Goal: Task Accomplishment & Management: Complete application form

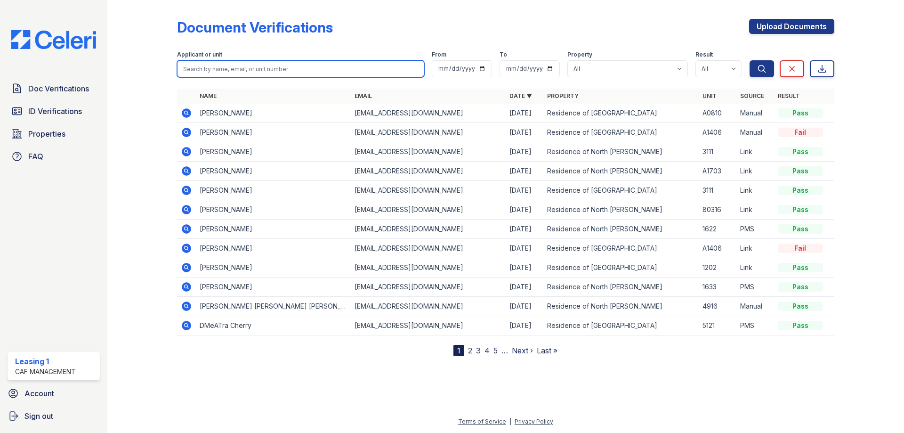
click at [258, 69] on input "search" at bounding box center [300, 68] width 247 height 17
type input "roberts"
click at [750, 60] on button "Search" at bounding box center [762, 68] width 24 height 17
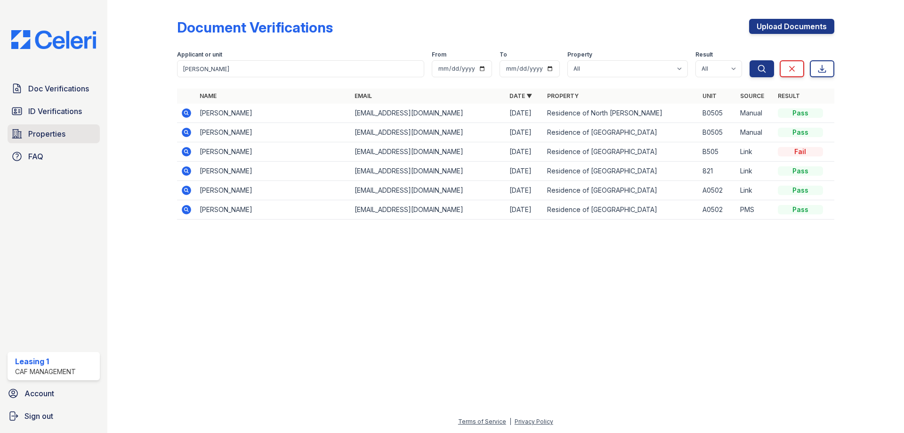
click at [70, 130] on link "Properties" at bounding box center [54, 133] width 92 height 19
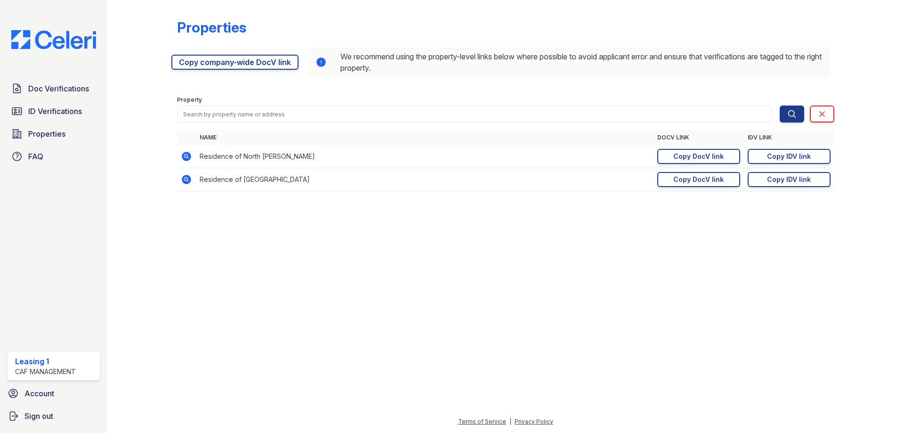
click at [188, 180] on icon at bounding box center [186, 179] width 9 height 9
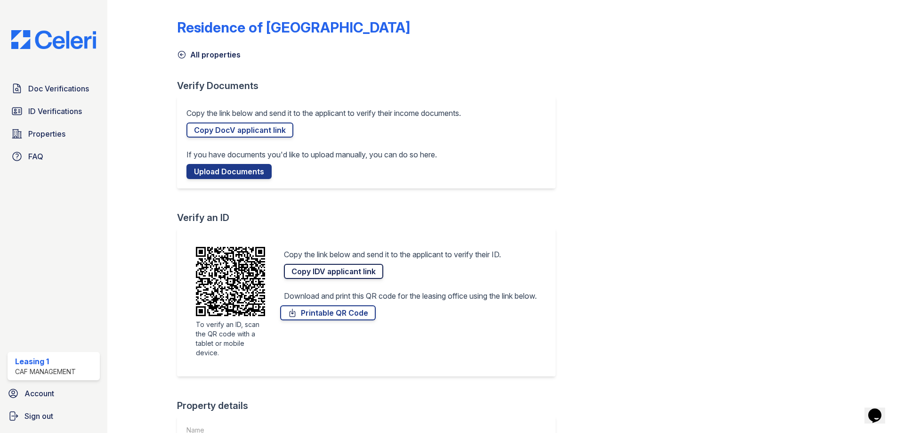
click at [329, 267] on link "Copy IDV applicant link" at bounding box center [333, 271] width 99 height 15
click at [51, 95] on link "Doc Verifications" at bounding box center [54, 88] width 92 height 19
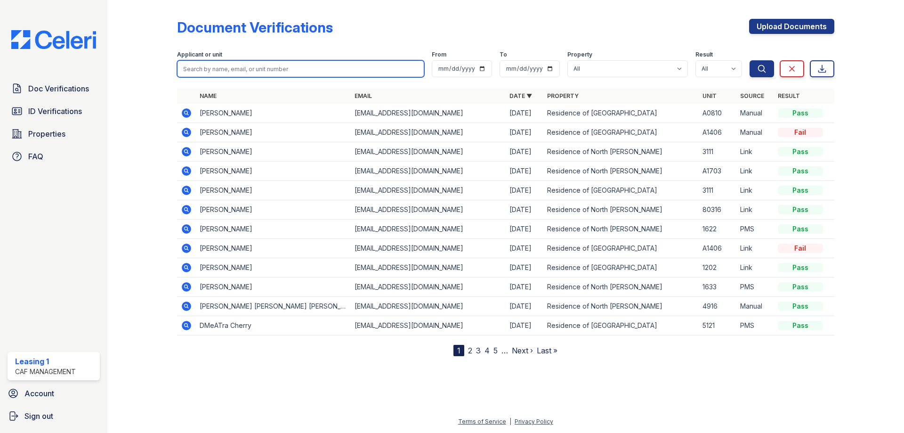
click at [282, 67] on input "search" at bounding box center [300, 68] width 247 height 17
type input "[PERSON_NAME]"
click at [750, 60] on button "Search" at bounding box center [762, 68] width 24 height 17
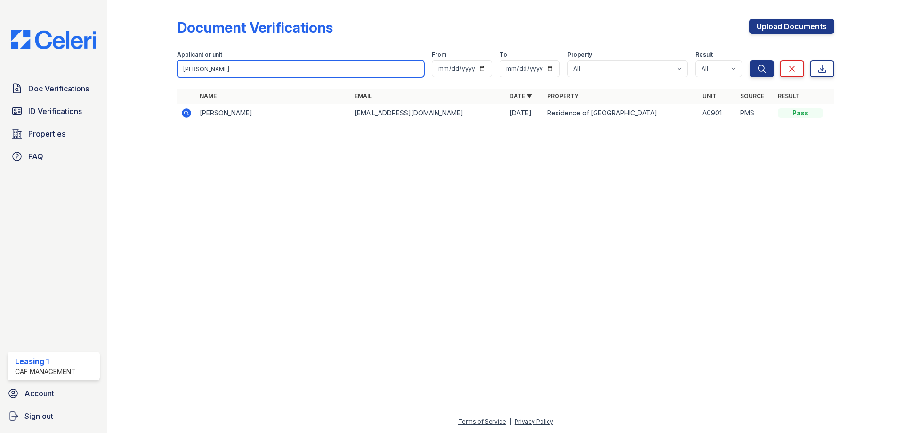
click at [235, 71] on input "[PERSON_NAME]" at bounding box center [300, 68] width 247 height 17
type input "V"
type input "[PERSON_NAME]"
click at [750, 60] on button "Search" at bounding box center [762, 68] width 24 height 17
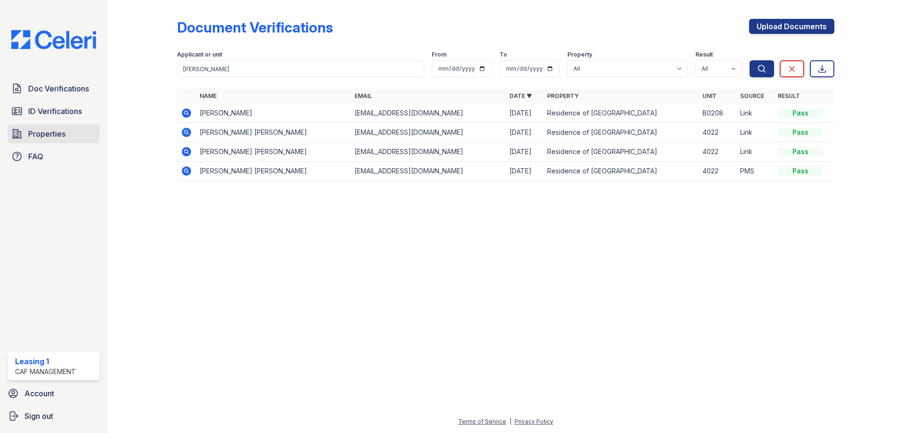
click at [73, 131] on link "Properties" at bounding box center [54, 133] width 92 height 19
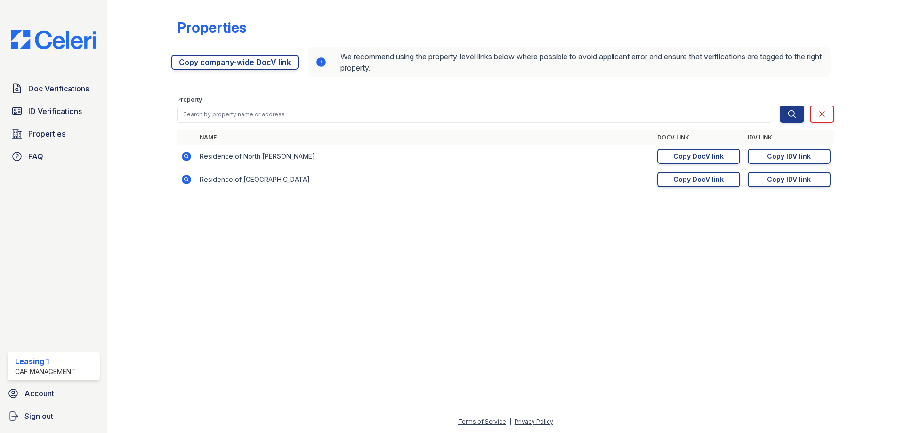
click at [185, 182] on icon at bounding box center [186, 179] width 9 height 9
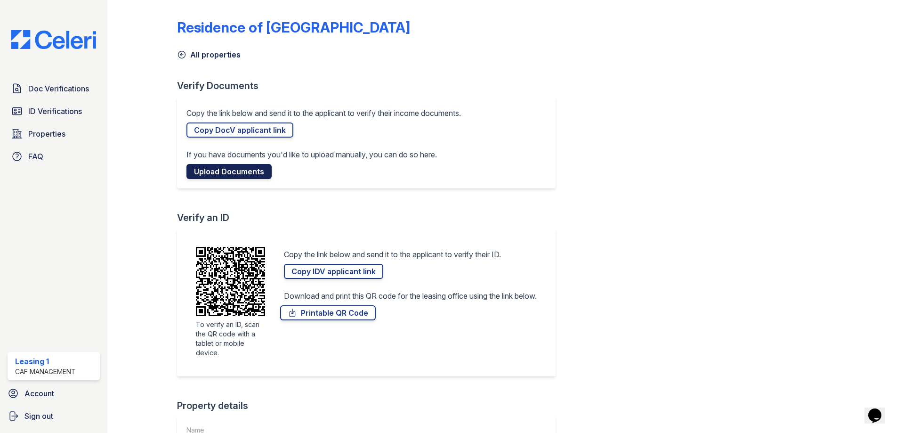
click at [229, 171] on link "Upload Documents" at bounding box center [228, 171] width 85 height 15
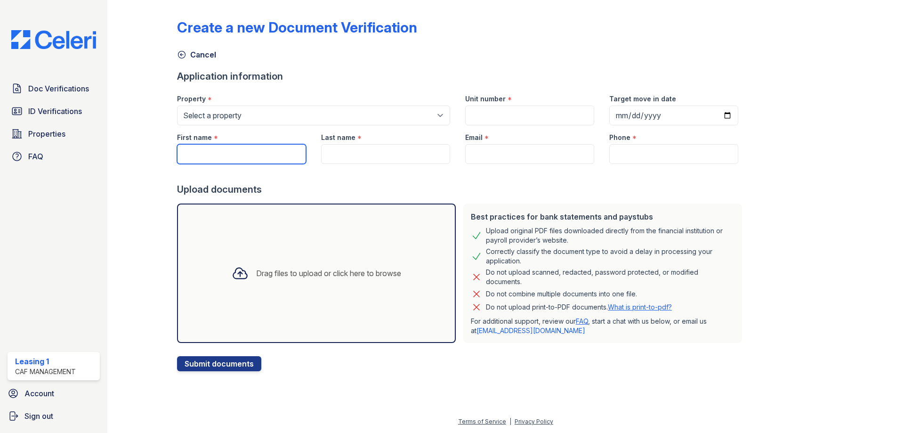
click at [201, 149] on input "First name" at bounding box center [241, 154] width 129 height 20
type input "[PERSON_NAME]"
click at [371, 159] on input "Last name" at bounding box center [385, 154] width 129 height 20
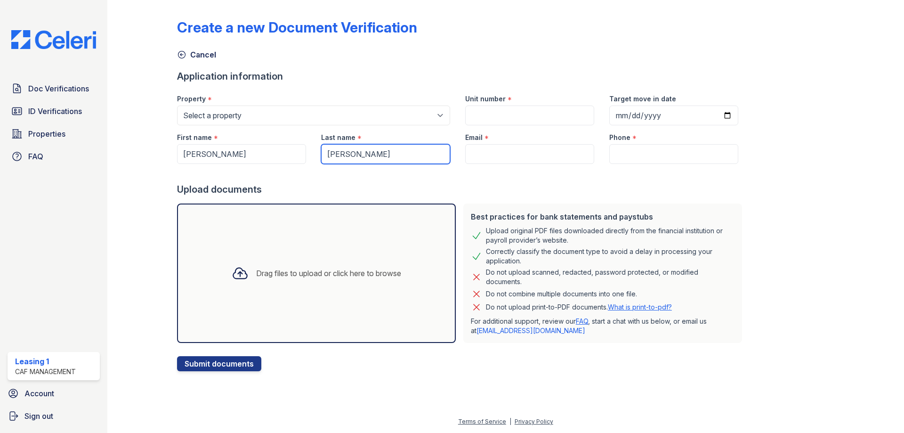
type input "Villalobos Rios"
click at [468, 155] on input "Email" at bounding box center [529, 154] width 129 height 20
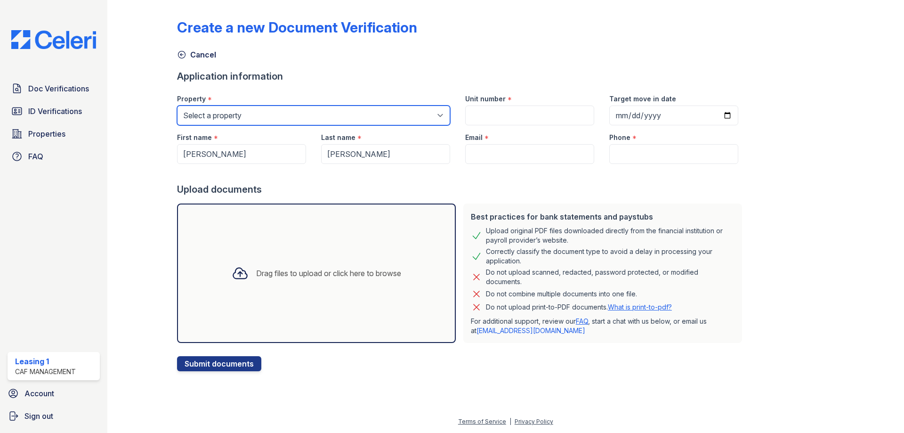
click at [352, 122] on select "Select a property Residence of North Dallas Residence of North Dallas II" at bounding box center [313, 115] width 273 height 20
select select "4627"
click at [177, 105] on select "Select a property Residence of North Dallas Residence of North Dallas II" at bounding box center [313, 115] width 273 height 20
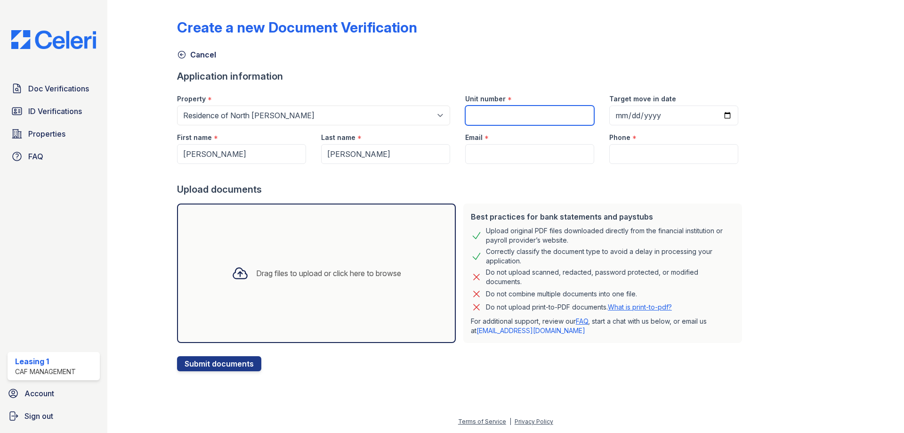
click at [493, 110] on input "Unit number" at bounding box center [529, 115] width 129 height 20
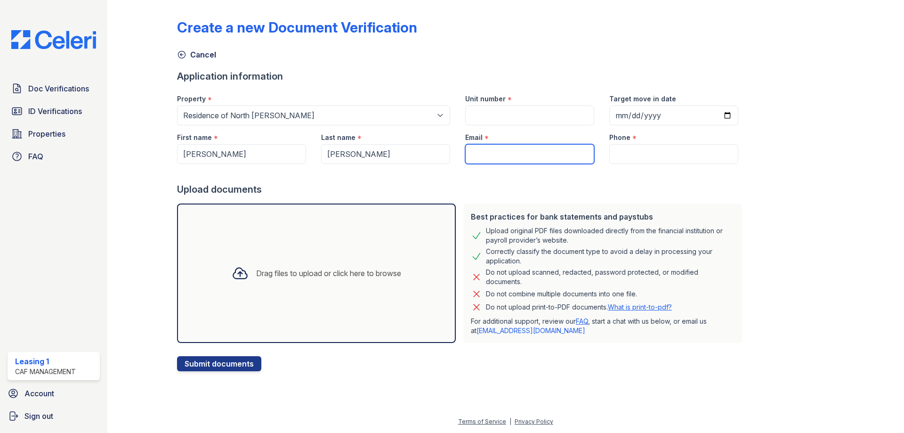
click at [501, 148] on input "Email" at bounding box center [529, 154] width 129 height 20
paste input "Johanrios.14525@gmail.com"
type input "Johanrios.14525@gmail.com"
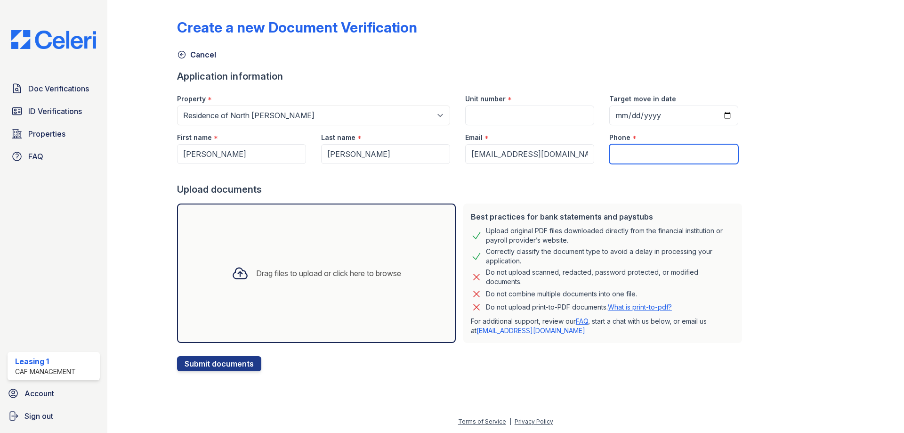
click at [626, 154] on input "Phone" at bounding box center [673, 154] width 129 height 20
type input "9454460140"
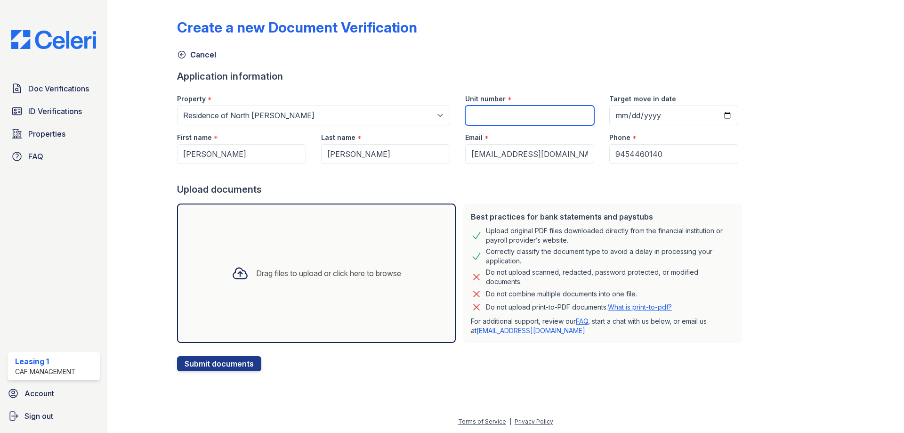
click at [489, 110] on input "Unit number" at bounding box center [529, 115] width 129 height 20
type input "3324"
click at [372, 232] on div "Drag files to upload or click here to browse" at bounding box center [316, 272] width 279 height 139
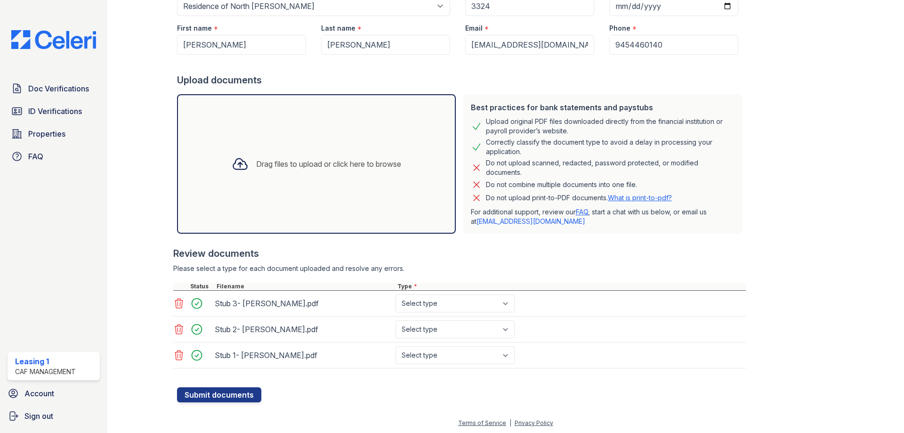
scroll to position [111, 0]
click at [369, 179] on div "Drag files to upload or click here to browse" at bounding box center [316, 162] width 279 height 139
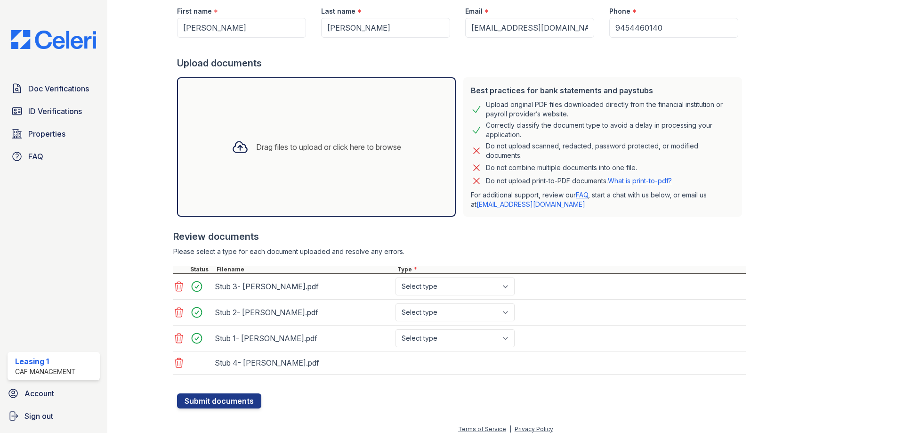
scroll to position [134, 0]
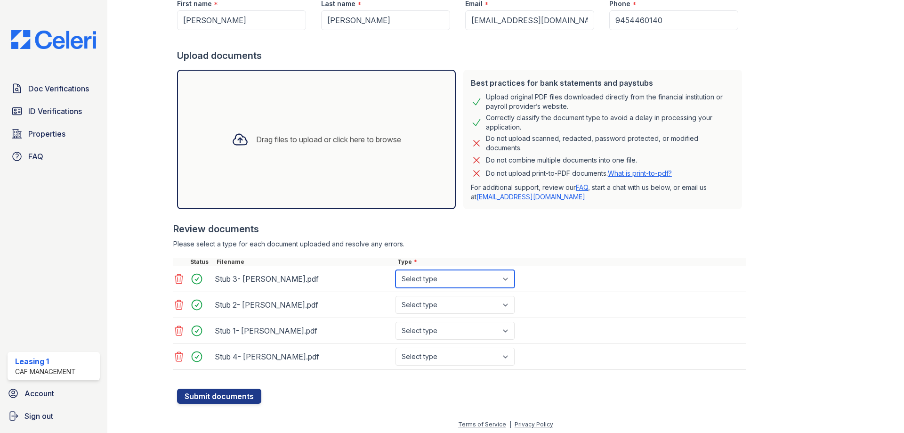
click at [436, 277] on select "Select type Paystub Bank Statement Offer Letter Tax Documents Benefit Award Let…" at bounding box center [455, 279] width 119 height 18
select select "paystub"
click at [396, 270] on select "Select type Paystub Bank Statement Offer Letter Tax Documents Benefit Award Let…" at bounding box center [455, 279] width 119 height 18
click at [441, 309] on select "Select type Paystub Bank Statement Offer Letter Tax Documents Benefit Award Let…" at bounding box center [455, 305] width 119 height 18
select select "paystub"
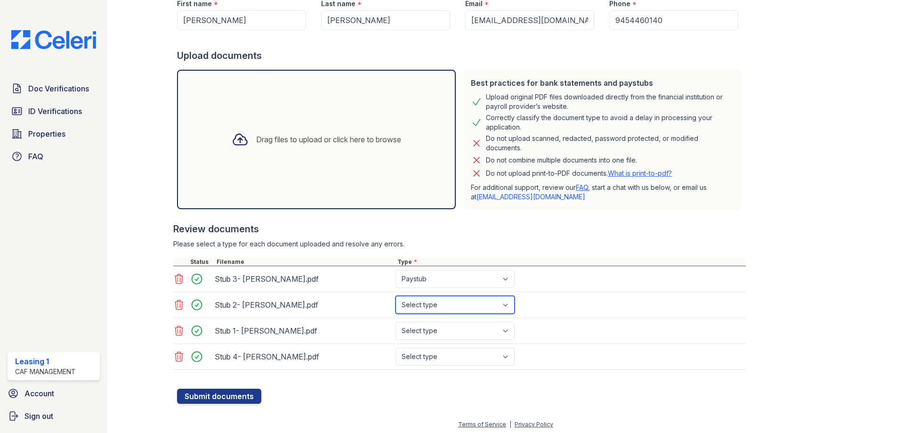
click at [396, 296] on select "Select type Paystub Bank Statement Offer Letter Tax Documents Benefit Award Let…" at bounding box center [455, 305] width 119 height 18
drag, startPoint x: 443, startPoint y: 337, endPoint x: 443, endPoint y: 343, distance: 6.6
click at [443, 337] on select "Select type Paystub Bank Statement Offer Letter Tax Documents Benefit Award Let…" at bounding box center [455, 331] width 119 height 18
select select "paystub"
click at [396, 322] on select "Select type Paystub Bank Statement Offer Letter Tax Documents Benefit Award Let…" at bounding box center [455, 331] width 119 height 18
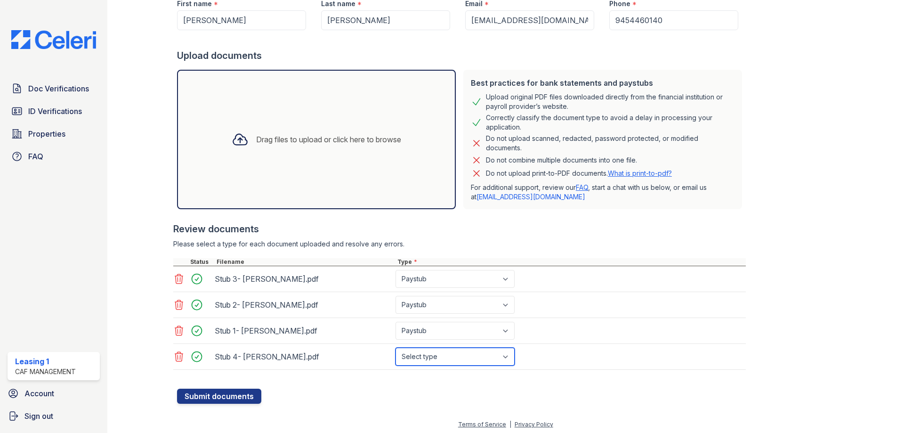
drag, startPoint x: 441, startPoint y: 358, endPoint x: 443, endPoint y: 348, distance: 10.5
click at [442, 358] on select "Select type Paystub Bank Statement Offer Letter Tax Documents Benefit Award Let…" at bounding box center [455, 357] width 119 height 18
select select "paystub"
click at [396, 348] on select "Select type Paystub Bank Statement Offer Letter Tax Documents Benefit Award Let…" at bounding box center [455, 357] width 119 height 18
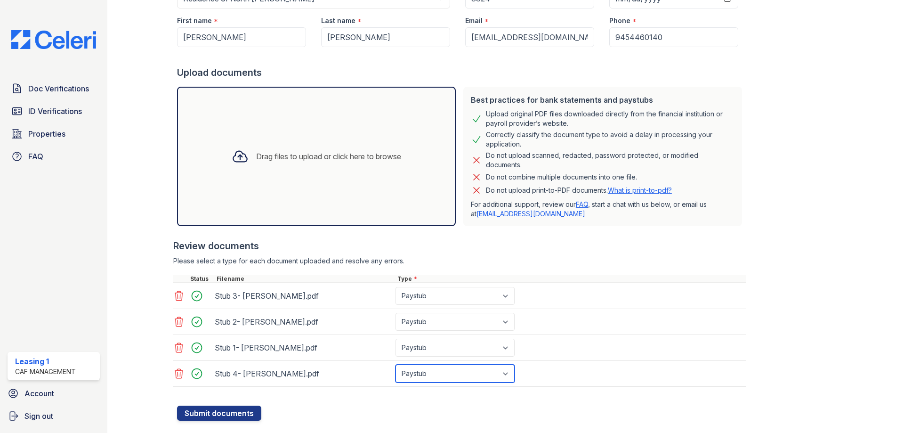
scroll to position [137, 0]
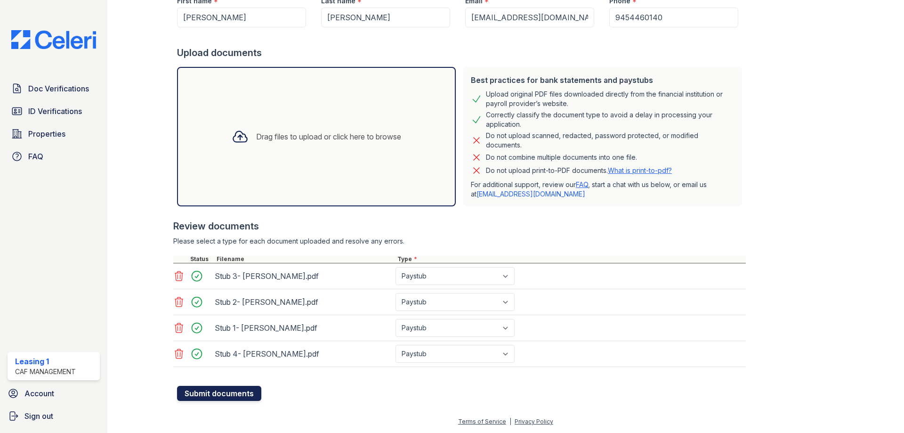
click at [234, 392] on button "Submit documents" at bounding box center [219, 393] width 84 height 15
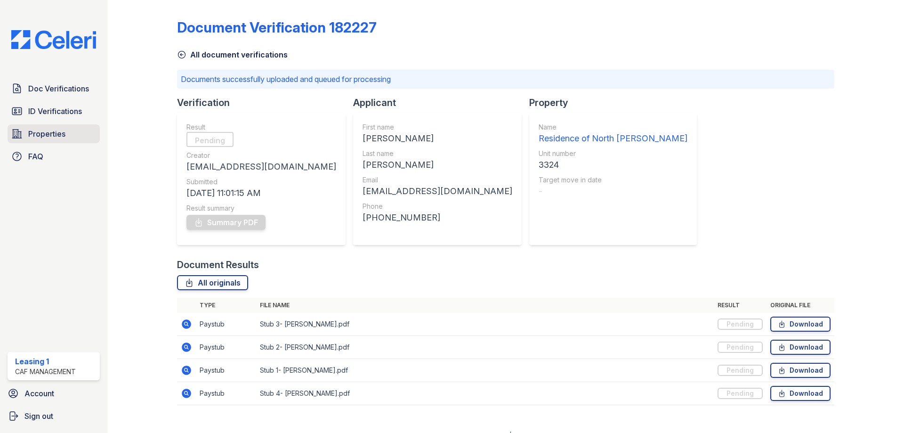
click at [43, 134] on span "Properties" at bounding box center [46, 133] width 37 height 11
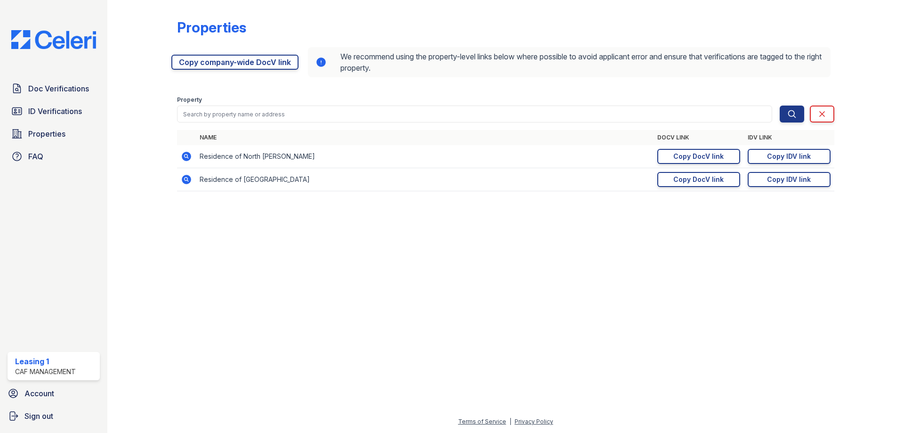
click at [185, 178] on icon at bounding box center [186, 179] width 11 height 11
